Goal: Navigation & Orientation: Understand site structure

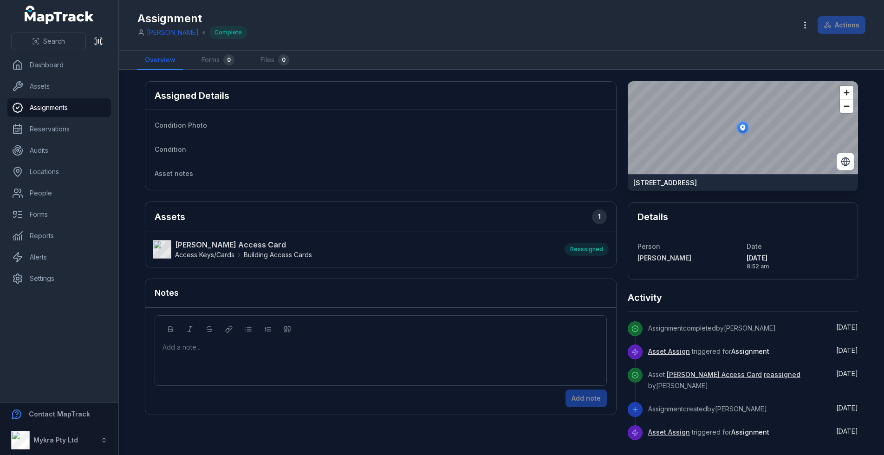
click at [467, 161] on dl "Condition Photo Condition Asset notes" at bounding box center [381, 149] width 452 height 61
click at [13, 161] on ul "Dashboard Assets Assignments Reservations Audits Locations People Forms Reports…" at bounding box center [59, 172] width 104 height 232
click at [39, 150] on link "Audits" at bounding box center [59, 150] width 104 height 19
click at [43, 185] on link "People" at bounding box center [59, 193] width 104 height 19
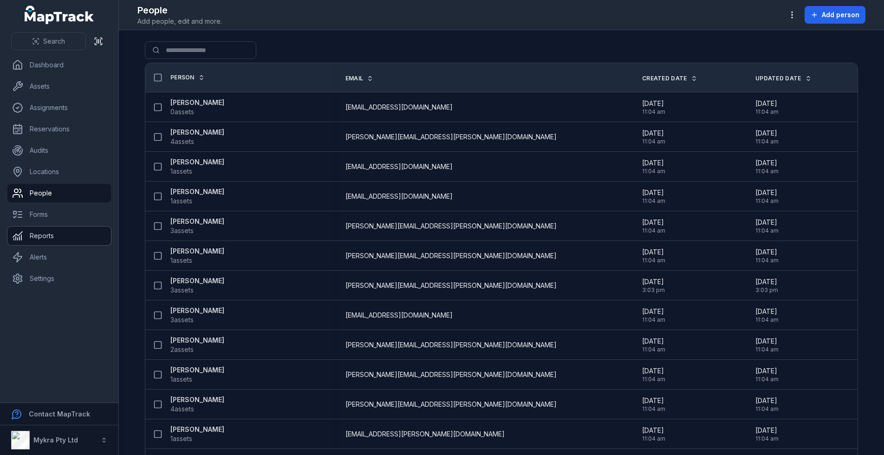
click at [46, 233] on link "Reports" at bounding box center [59, 236] width 104 height 19
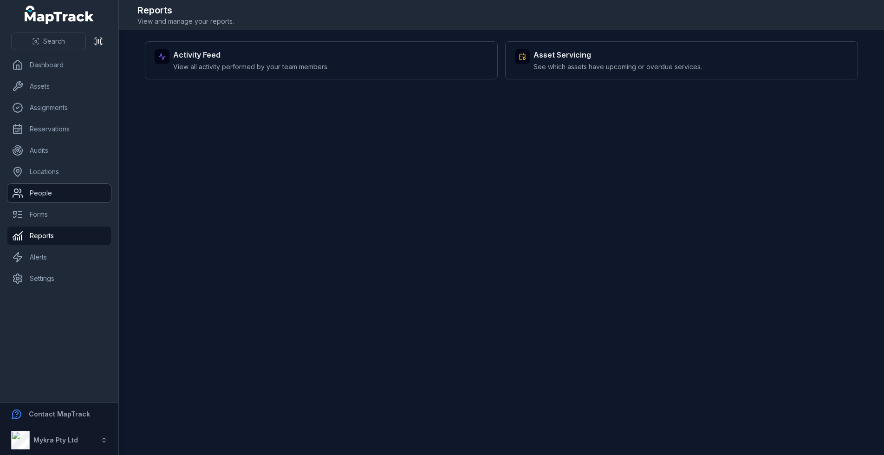
click at [69, 193] on link "People" at bounding box center [59, 193] width 104 height 19
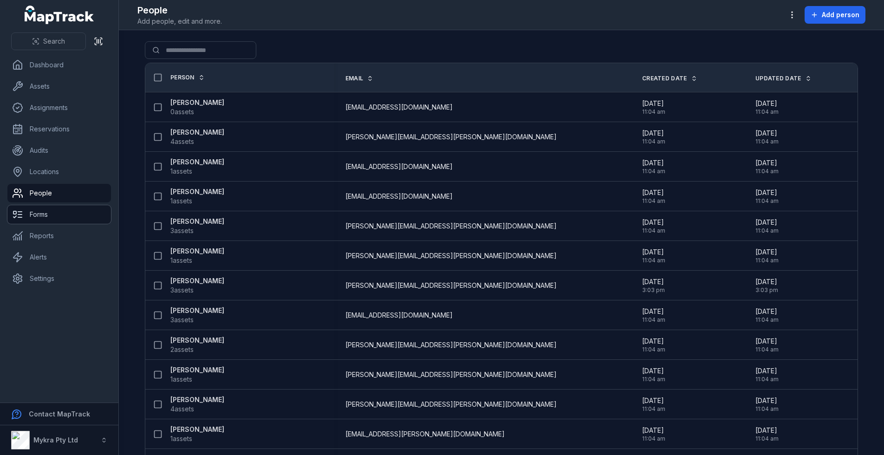
click at [54, 211] on link "Forms" at bounding box center [59, 214] width 104 height 19
